Goal: Task Accomplishment & Management: Complete application form

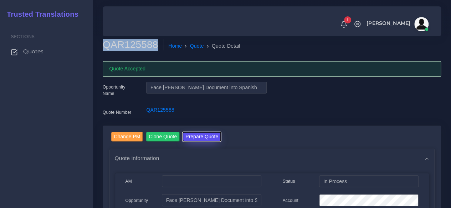
click at [194, 140] on button "Prepare Quote" at bounding box center [201, 137] width 38 height 10
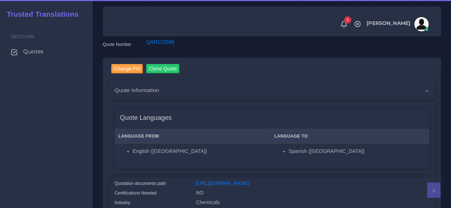
scroll to position [143, 0]
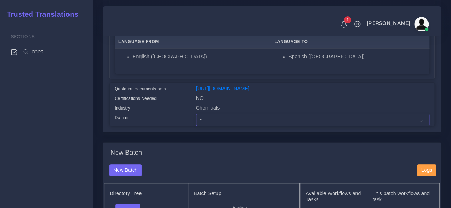
click at [210, 126] on select "- Advertising and Media Agriculture, Forestry and Fishing Architecture, Buildin…" at bounding box center [312, 120] width 233 height 12
click at [147, 126] on div "Domain" at bounding box center [149, 120] width 81 height 12
click at [201, 126] on select "- Advertising and Media Agriculture, Forestry and Fishing Architecture, Buildin…" at bounding box center [312, 120] width 233 height 12
click at [196, 126] on select "- Advertising and Media Agriculture, Forestry and Fishing Architecture, Buildin…" at bounding box center [312, 120] width 233 height 12
click at [241, 126] on select "- Advertising and Media Agriculture, Forestry and Fishing Architecture, Buildin…" at bounding box center [312, 120] width 233 height 12
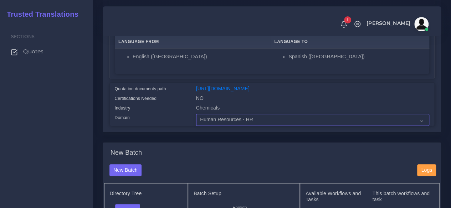
select select "Chemicals"
click at [196, 126] on select "- Advertising and Media Agriculture, Forestry and Fishing Architecture, Buildin…" at bounding box center [312, 120] width 233 height 12
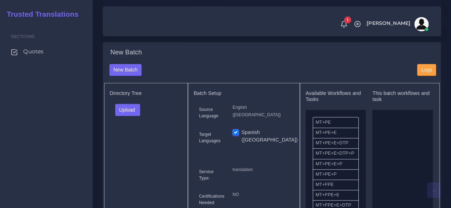
scroll to position [285, 0]
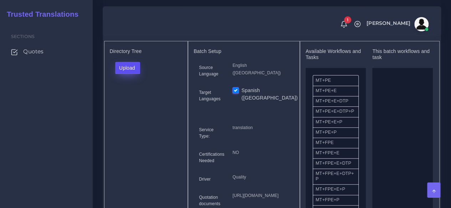
click at [134, 74] on button "Upload" at bounding box center [127, 68] width 25 height 12
click at [131, 99] on label "Files" at bounding box center [139, 95] width 49 height 9
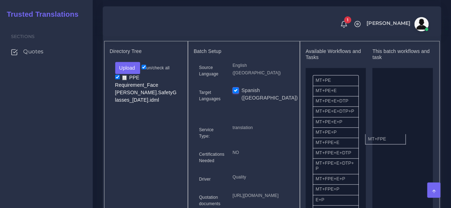
drag, startPoint x: 329, startPoint y: 161, endPoint x: 375, endPoint y: 151, distance: 47.8
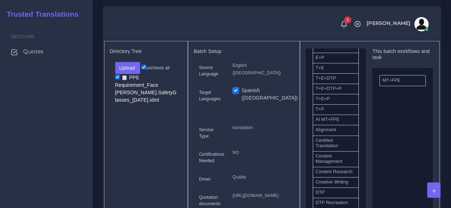
scroll to position [178, 0]
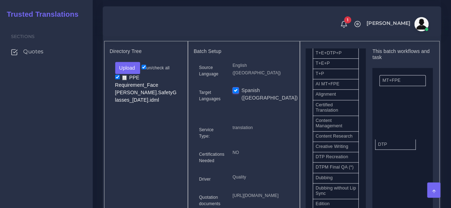
drag, startPoint x: 342, startPoint y: 177, endPoint x: 399, endPoint y: 156, distance: 61.4
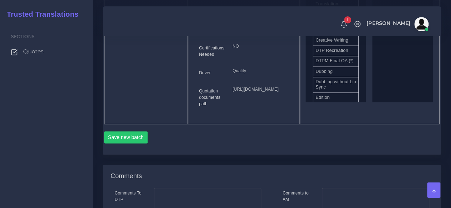
scroll to position [392, 0]
click at [140, 143] on button "Save new batch" at bounding box center [126, 137] width 44 height 12
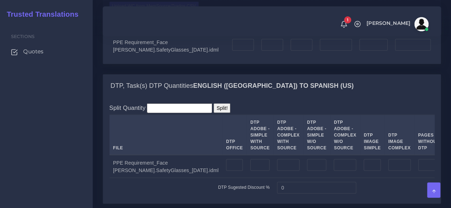
scroll to position [677, 0]
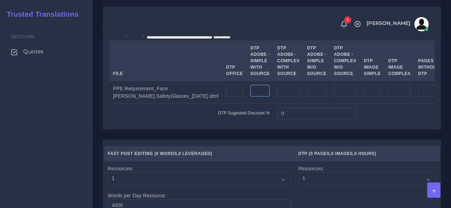
click at [250, 97] on input "number" at bounding box center [259, 91] width 19 height 12
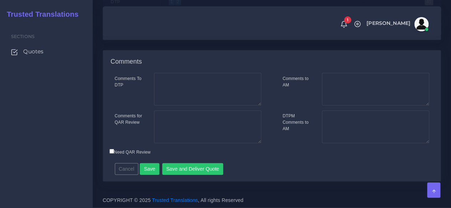
scroll to position [1033, 0]
type input "4"
click at [150, 166] on button "Save" at bounding box center [150, 170] width 20 height 12
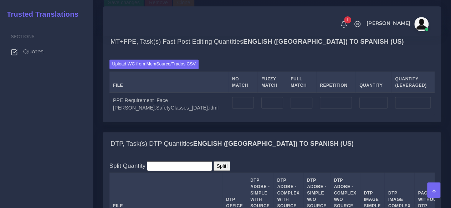
scroll to position [606, 0]
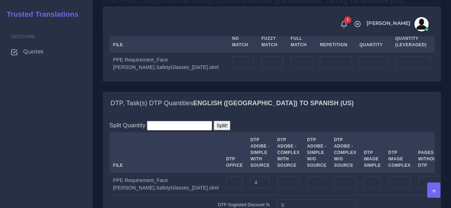
click at [151, 29] on label "Upload WC from MemSource/Trados CSV" at bounding box center [153, 24] width 89 height 10
click at [0, 0] on input "Upload WC from MemSource/Trados CSV" at bounding box center [0, 0] width 0 height 0
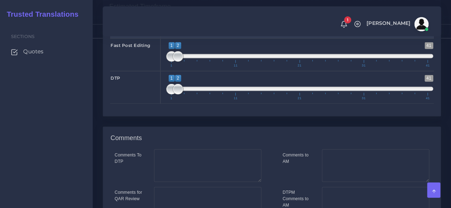
scroll to position [927, 0]
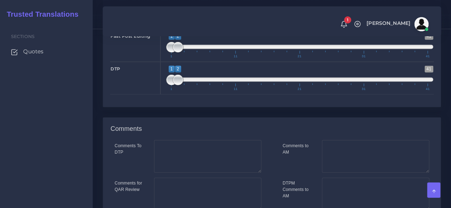
type input "1;1"
drag, startPoint x: 176, startPoint y: 109, endPoint x: 163, endPoint y: 111, distance: 14.0
click at [163, 62] on div "1 41 1 1 1 — 1 1 11 21 31 41 1;1" at bounding box center [299, 45] width 278 height 33
type input "1;1"
drag, startPoint x: 177, startPoint y: 139, endPoint x: 143, endPoint y: 139, distance: 34.2
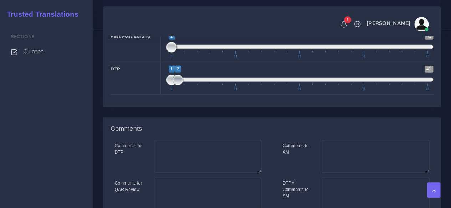
click at [152, 95] on div "DTP 1 41 1 2 1 — 2 1 11 21 31 41 1;1" at bounding box center [272, 78] width 334 height 33
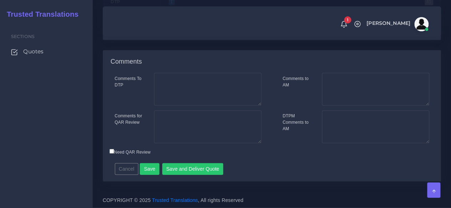
scroll to position [1053, 0]
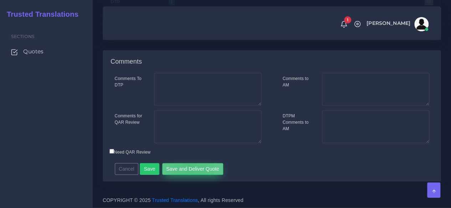
click at [186, 168] on button "Save and Deliver Quote" at bounding box center [192, 170] width 61 height 12
